Goal: Task Accomplishment & Management: Use online tool/utility

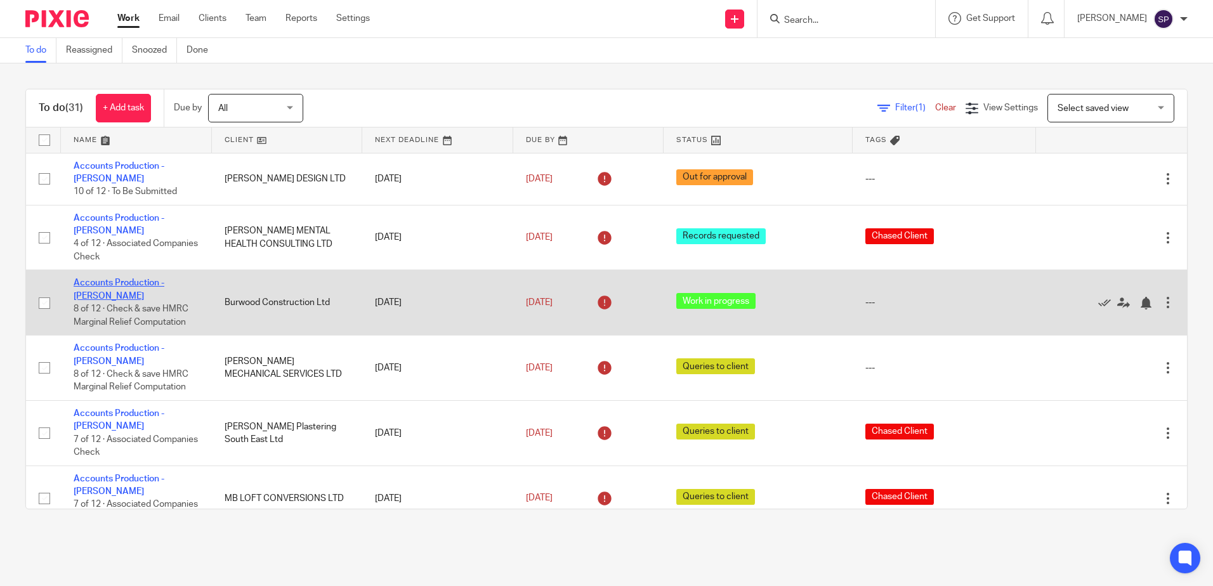
click at [141, 279] on link "Accounts Production - Sarah" at bounding box center [119, 290] width 91 height 22
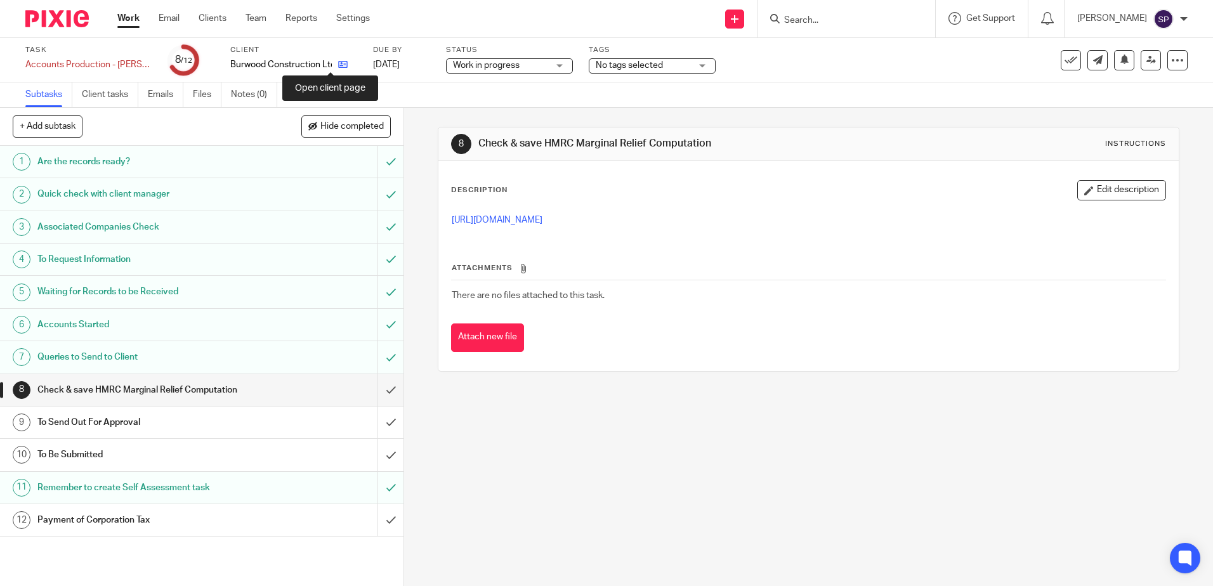
click at [338, 67] on icon at bounding box center [343, 65] width 10 height 10
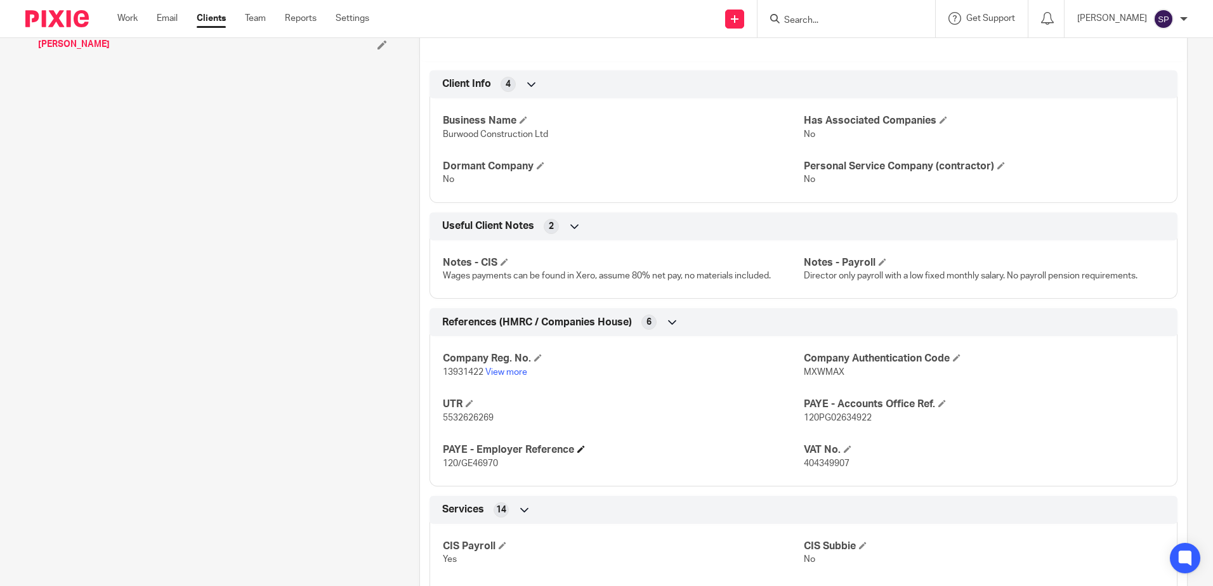
scroll to position [571, 0]
drag, startPoint x: 440, startPoint y: 372, endPoint x: 479, endPoint y: 371, distance: 39.3
click at [479, 371] on span "13931422" at bounding box center [463, 371] width 41 height 9
copy span "13931422"
click at [133, 14] on link "Work" at bounding box center [127, 18] width 20 height 13
